Goal: Task Accomplishment & Management: Use online tool/utility

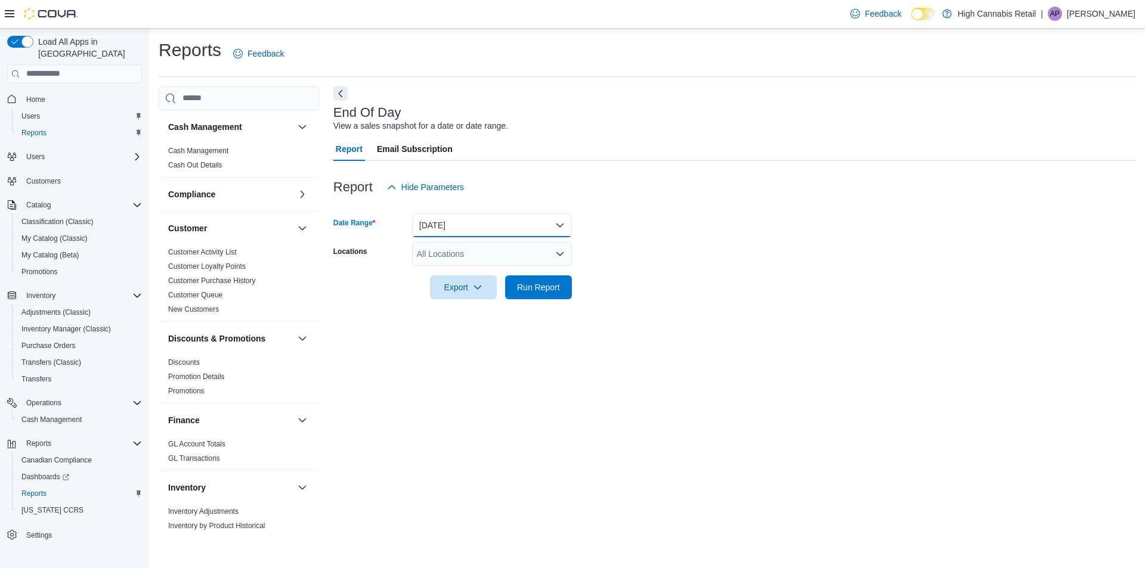
click at [442, 228] on button "[DATE]" at bounding box center [492, 226] width 160 height 24
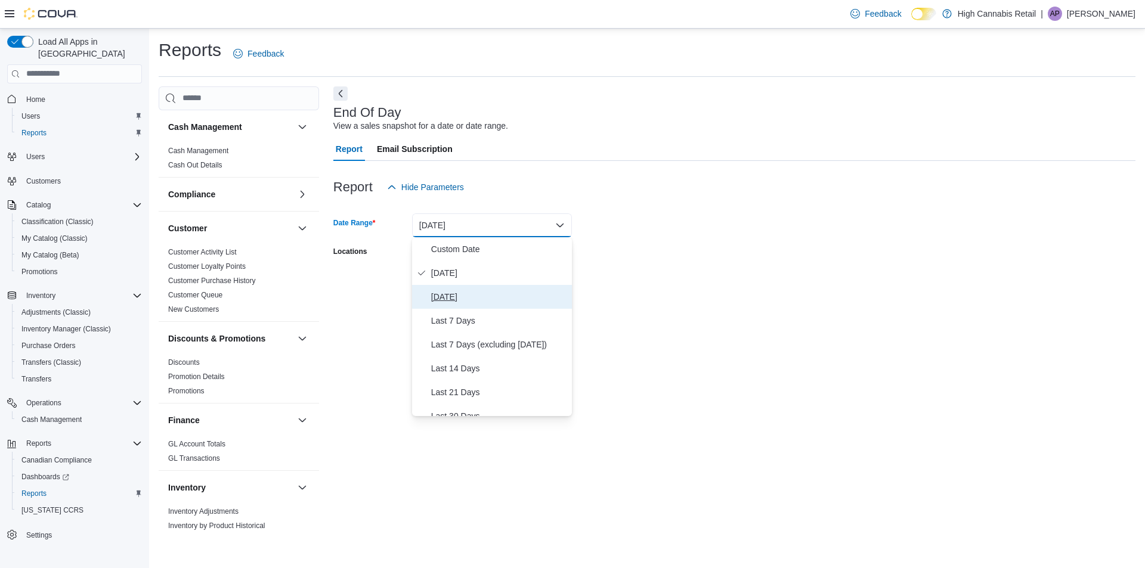
click at [444, 299] on span "[DATE]" at bounding box center [499, 297] width 136 height 14
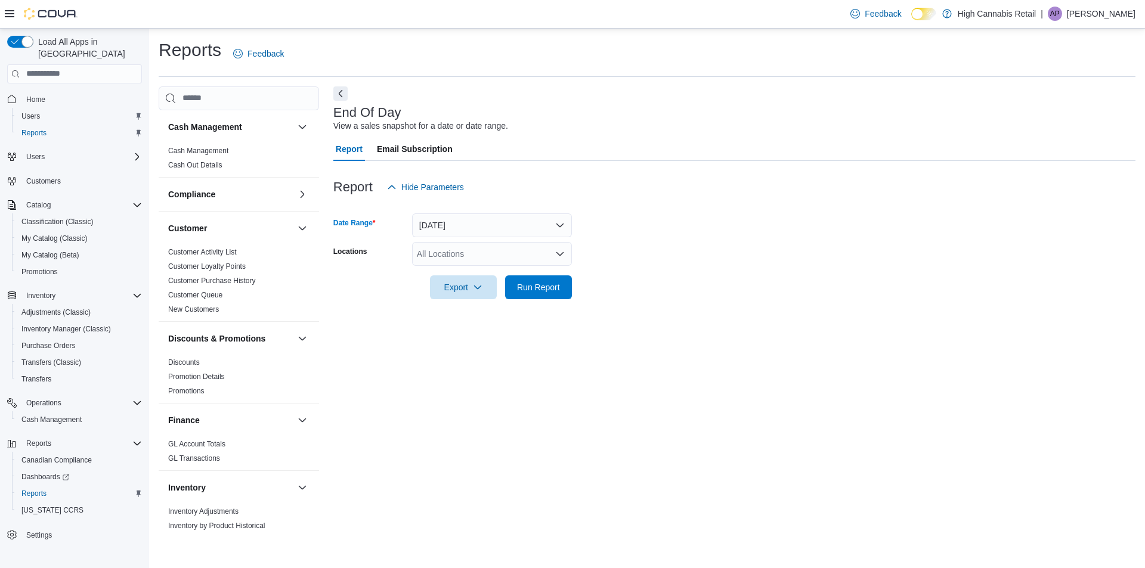
click at [664, 243] on form "Date Range [DATE] Locations All Locations Export Run Report" at bounding box center [734, 249] width 802 height 100
click at [491, 250] on div "All Locations" at bounding box center [492, 254] width 160 height 24
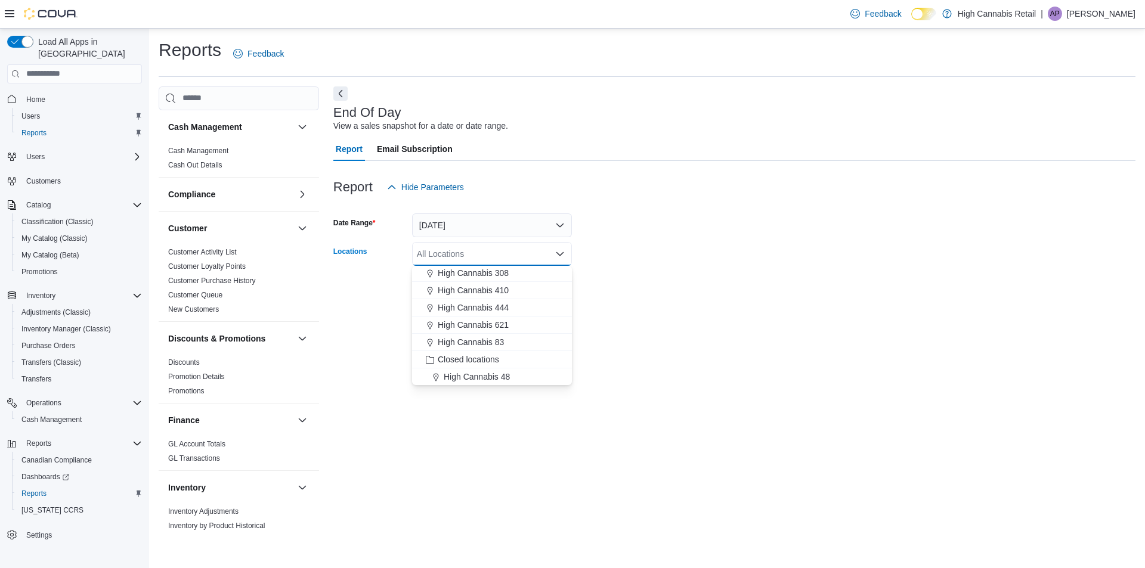
scroll to position [71, 0]
click at [503, 325] on span "High Cannabis 621" at bounding box center [473, 324] width 71 height 12
click at [621, 285] on form "Date Range [DATE] Locations High Cannabis 621 Combo box. Selected. High Cannabi…" at bounding box center [734, 249] width 802 height 100
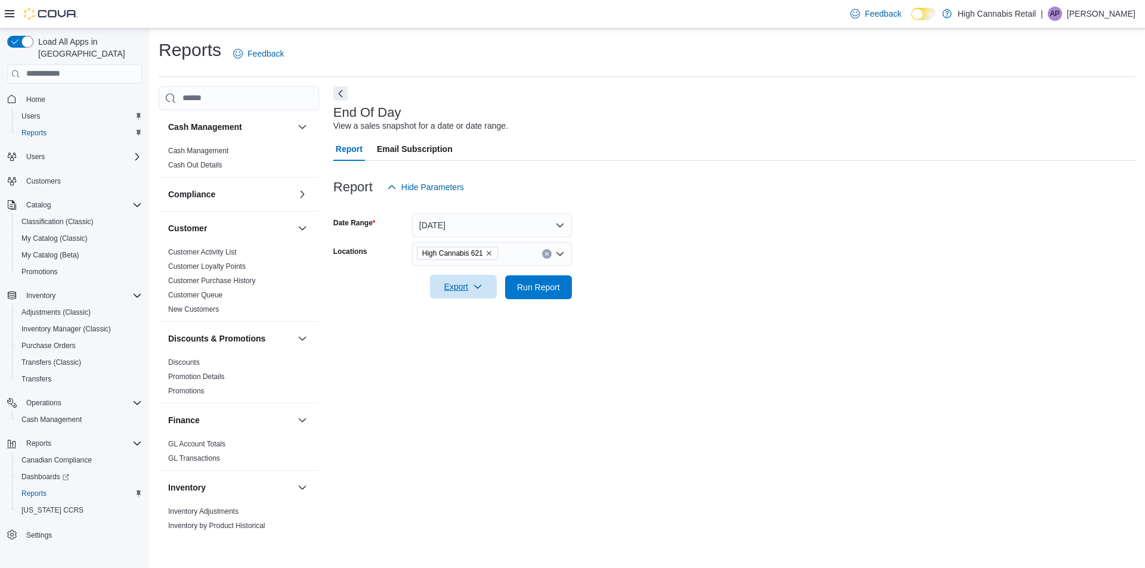
click at [447, 286] on span "Export" at bounding box center [463, 287] width 52 height 24
click at [465, 335] on span "Export to Pdf" at bounding box center [465, 335] width 54 height 10
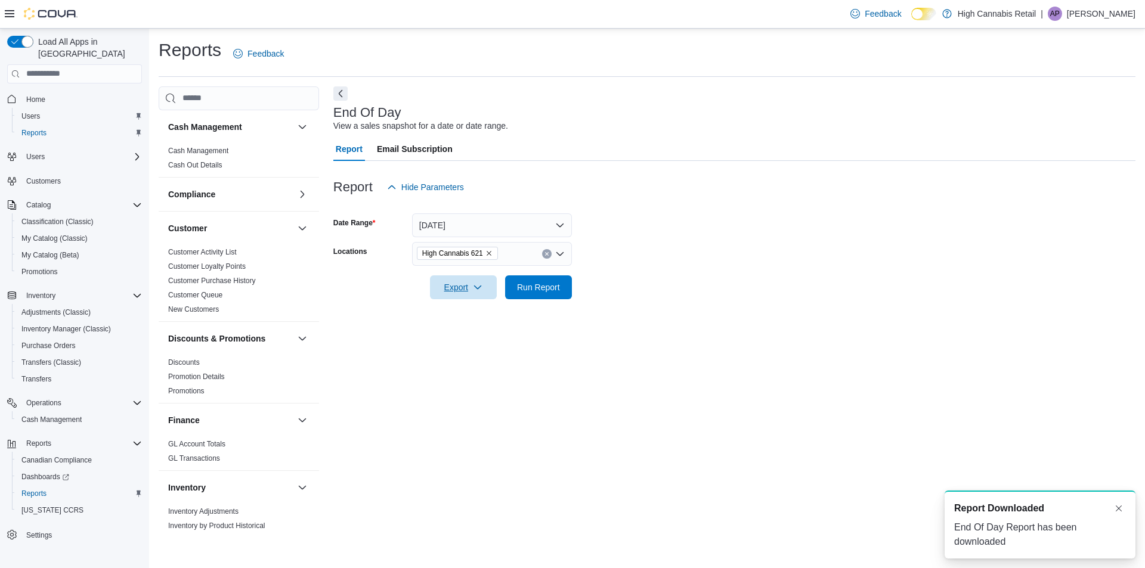
scroll to position [0, 0]
